Goal: Answer question/provide support

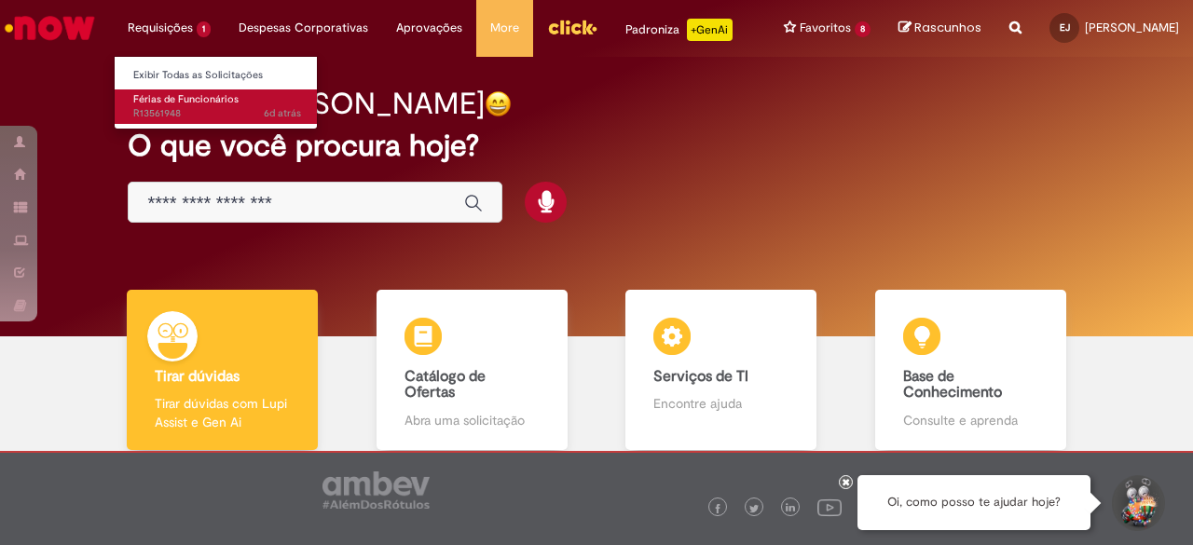
click at [159, 100] on span "Férias de Funcionários" at bounding box center [185, 99] width 105 height 14
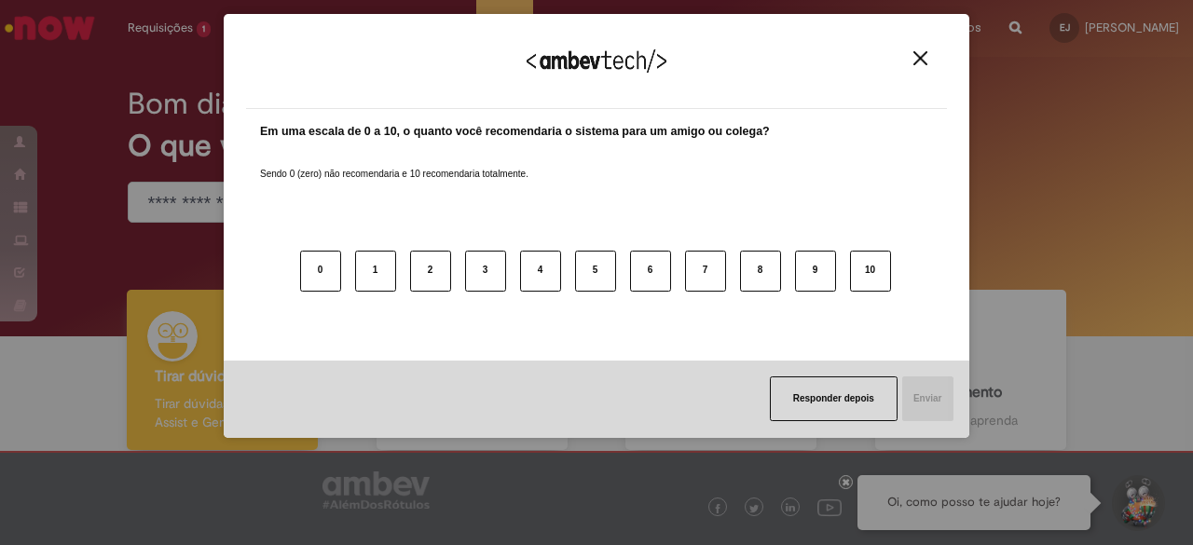
click at [928, 55] on button "Close" at bounding box center [920, 58] width 25 height 16
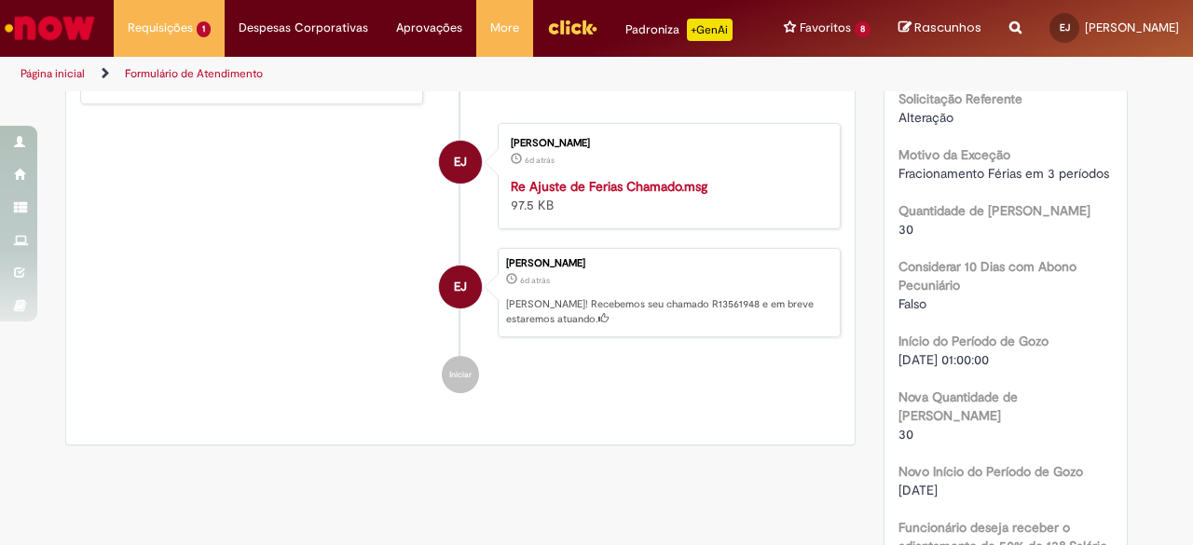
scroll to position [746, 0]
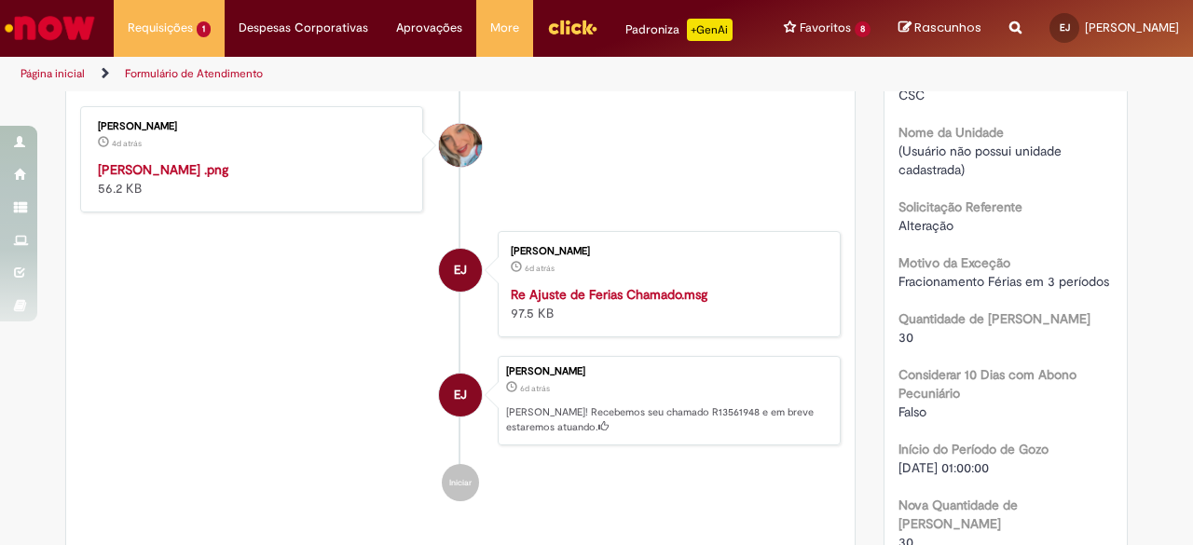
click at [280, 160] on img "Histórico de tíquete" at bounding box center [253, 160] width 310 height 0
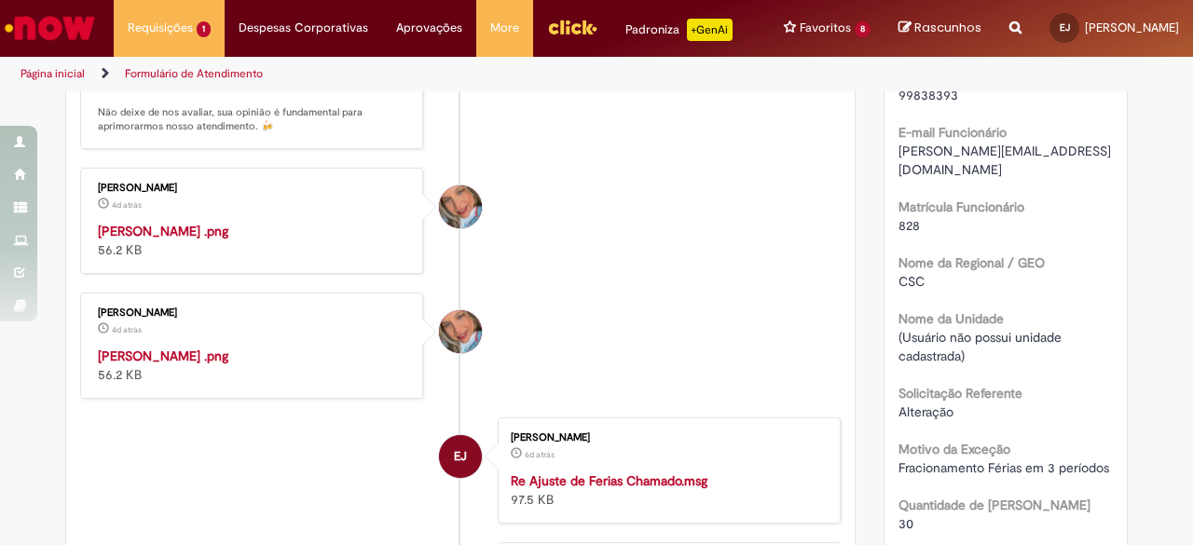
scroll to position [559, 0]
click at [237, 222] on img "Histórico de tíquete" at bounding box center [253, 222] width 310 height 0
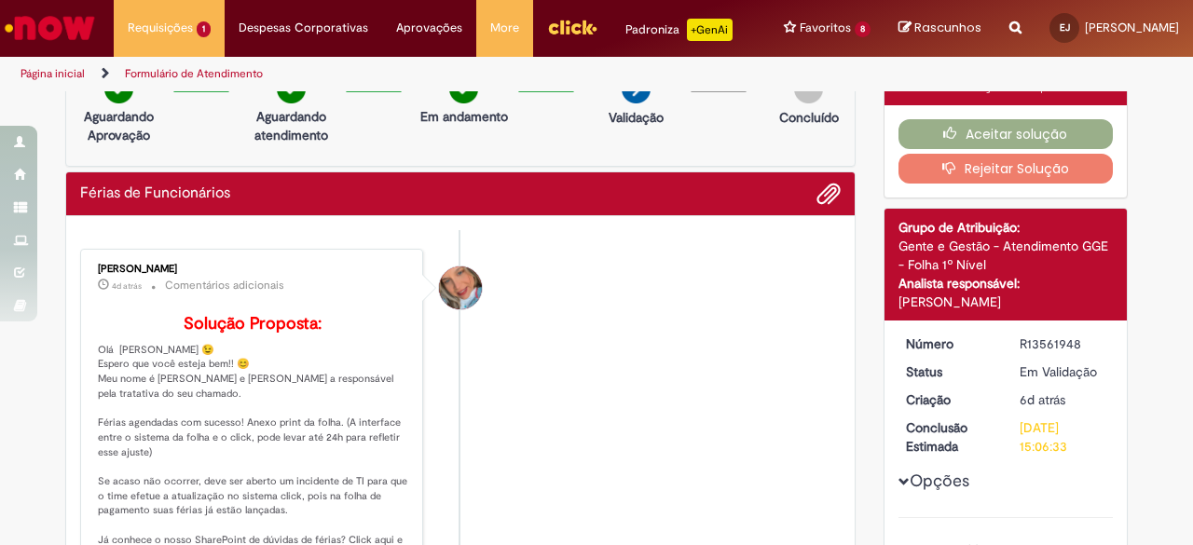
scroll to position [0, 0]
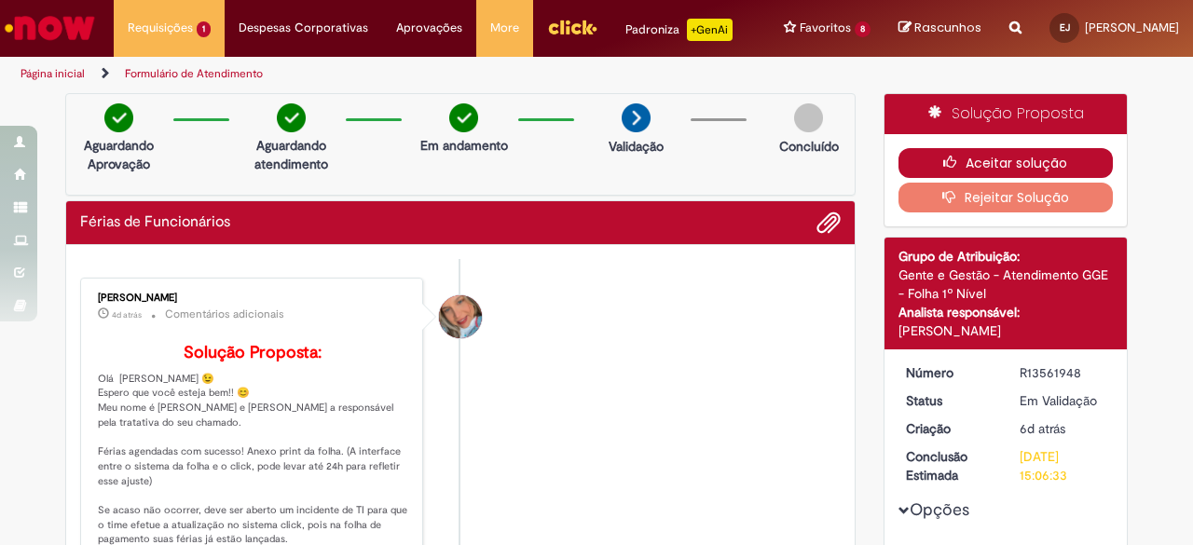
click at [1014, 156] on button "Aceitar solução" at bounding box center [1006, 163] width 215 height 30
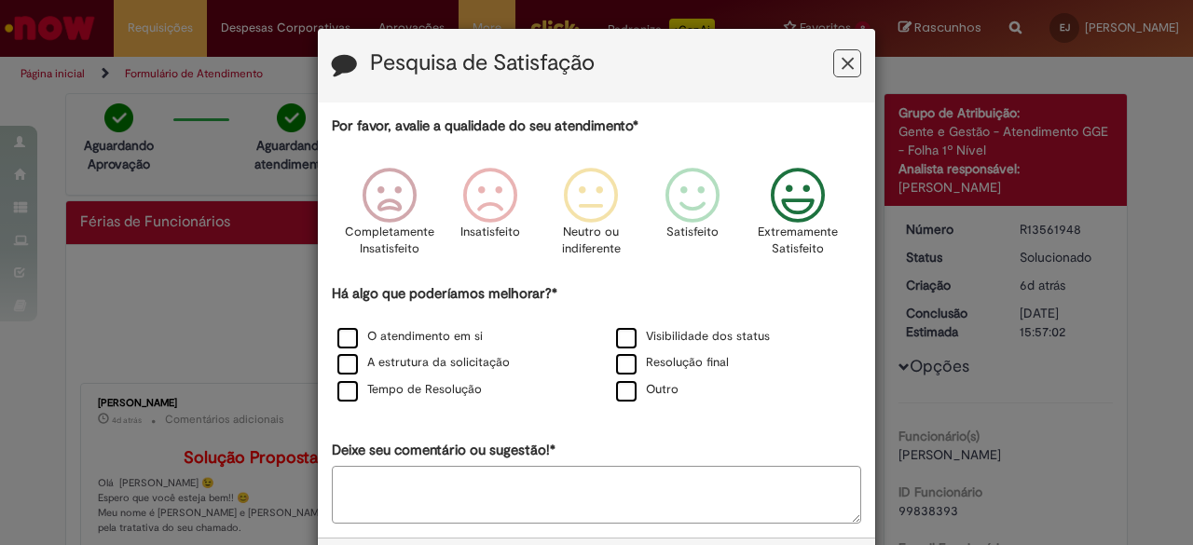
click at [807, 203] on icon "Feedback" at bounding box center [798, 196] width 70 height 56
click at [388, 392] on label "Tempo de Resolução" at bounding box center [409, 390] width 144 height 18
drag, startPoint x: 347, startPoint y: 333, endPoint x: 566, endPoint y: 389, distance: 226.1
click at [350, 334] on label "O atendimento em si" at bounding box center [409, 337] width 145 height 18
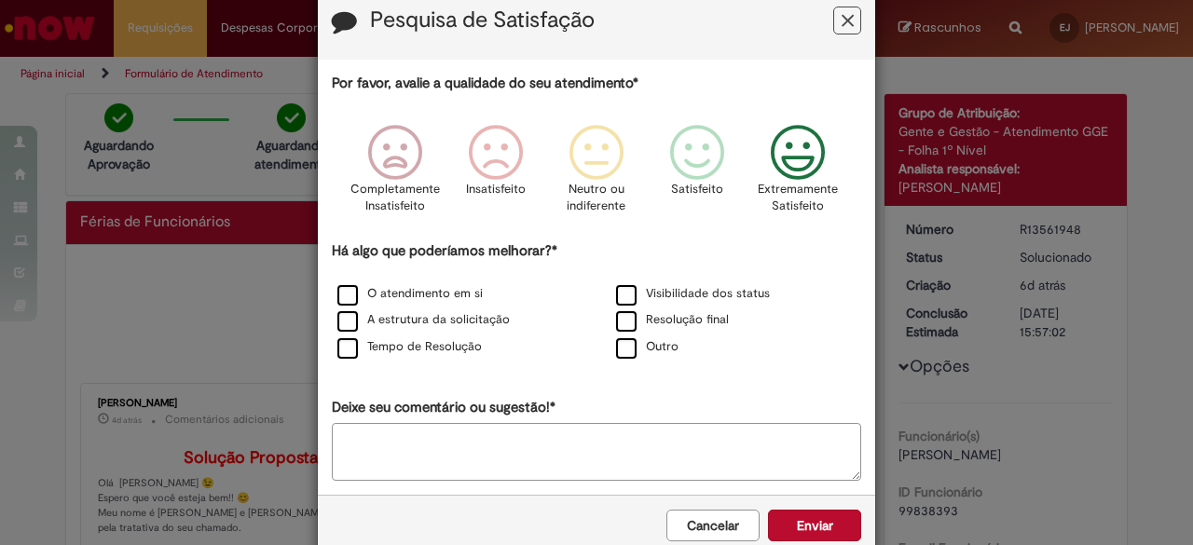
scroll to position [79, 0]
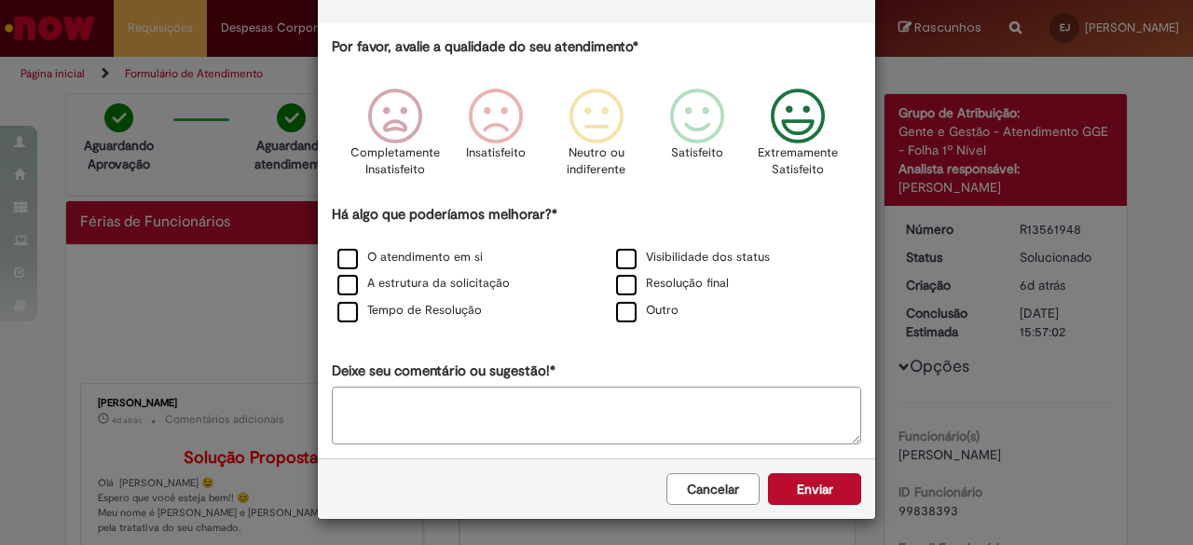
click at [820, 482] on button "Enviar" at bounding box center [814, 490] width 93 height 32
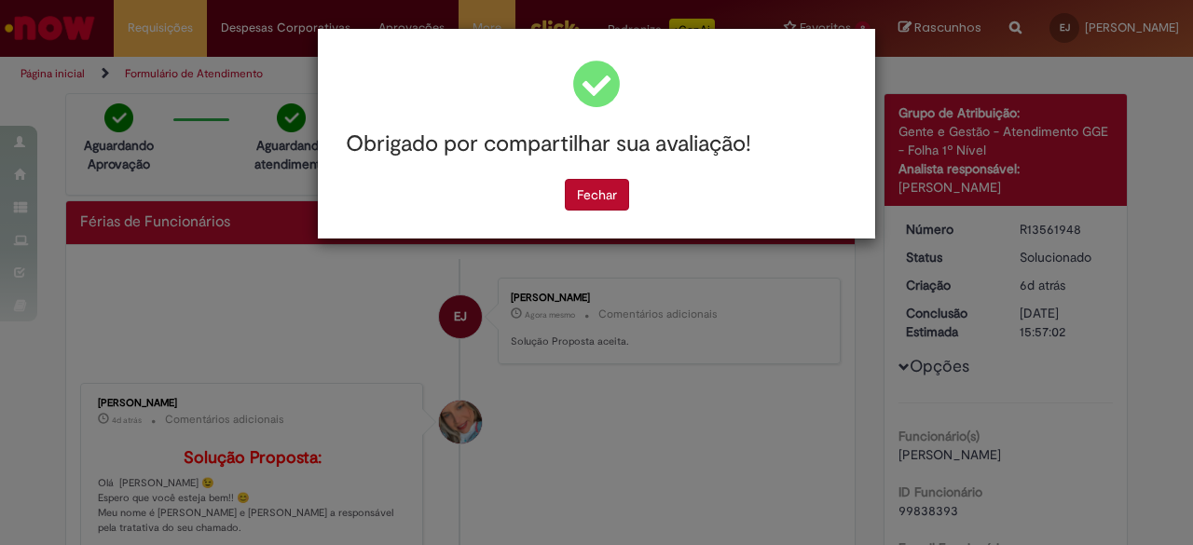
scroll to position [0, 0]
click at [593, 188] on button "Fechar" at bounding box center [597, 195] width 64 height 32
